Goal: Task Accomplishment & Management: Manage account settings

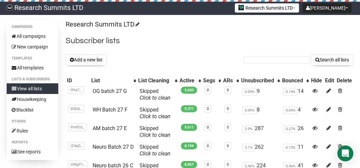
click at [87, 62] on button "Add a new list" at bounding box center [86, 59] width 41 height 11
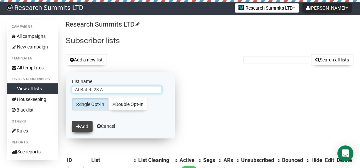
type input "AI Batch 28 A"
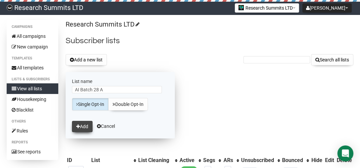
click at [87, 128] on button "Add" at bounding box center [82, 126] width 21 height 11
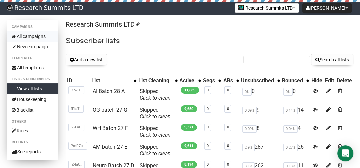
click at [36, 37] on link "All campaigns" at bounding box center [33, 36] width 52 height 11
